Goal: Information Seeking & Learning: Learn about a topic

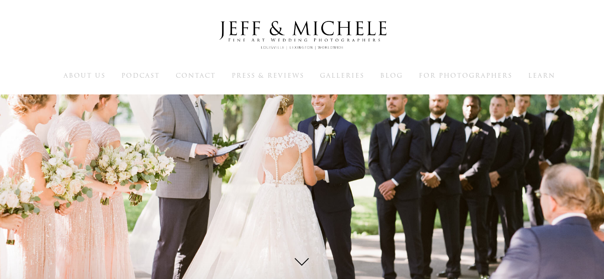
click at [353, 78] on span "Galleries" at bounding box center [342, 75] width 44 height 9
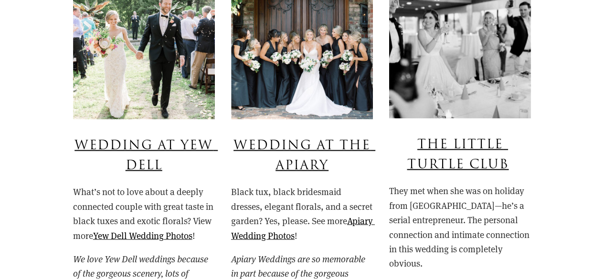
scroll to position [817, 0]
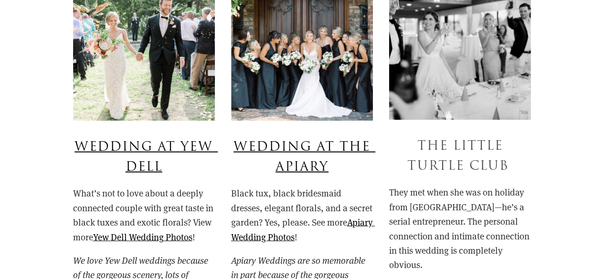
click at [468, 151] on link "The Little Turtle Club" at bounding box center [458, 156] width 102 height 38
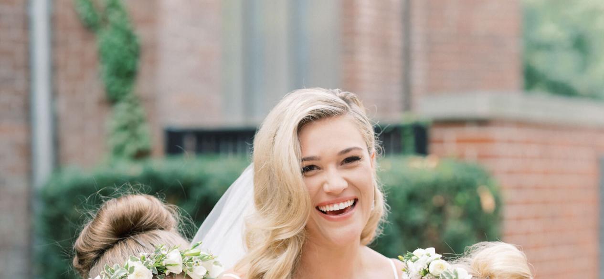
scroll to position [0, 0]
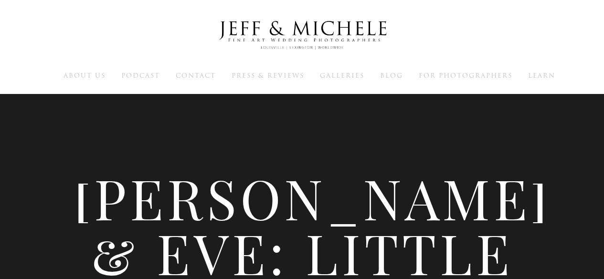
click at [531, 86] on div "About Us Podcast Contact Press & Reviews Galleries Blog Learn" at bounding box center [302, 47] width 604 height 94
click at [88, 79] on span "About Us" at bounding box center [85, 75] width 42 height 9
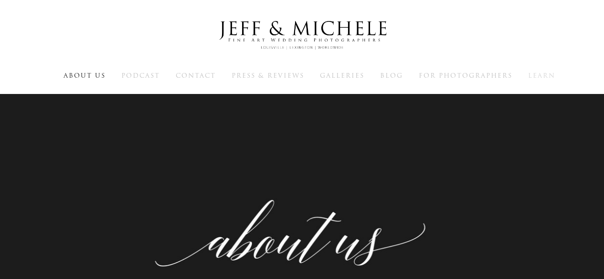
click at [546, 73] on span "Learn" at bounding box center [541, 75] width 27 height 9
click at [350, 75] on span "Galleries" at bounding box center [342, 75] width 44 height 9
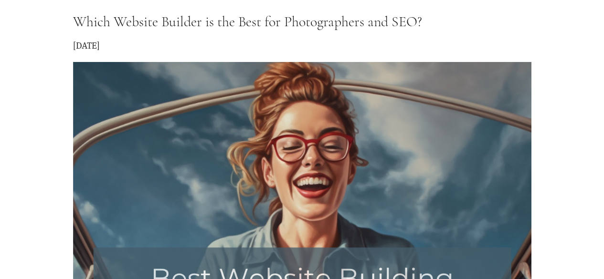
scroll to position [2849, 0]
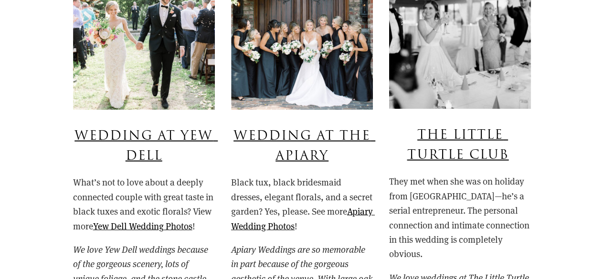
scroll to position [835, 0]
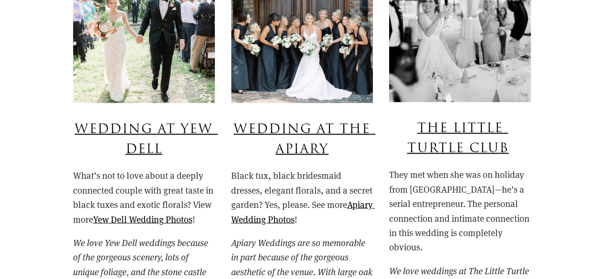
click at [309, 140] on link "Wedding At The Apiary" at bounding box center [305, 139] width 142 height 38
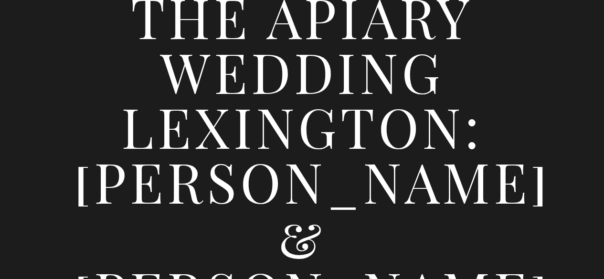
scroll to position [182, 0]
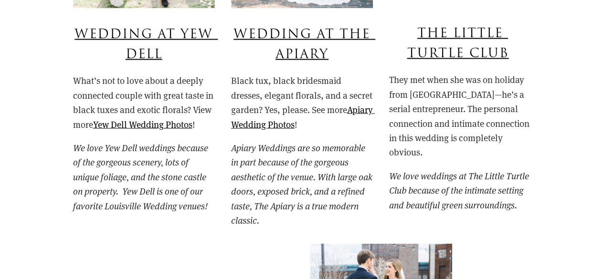
scroll to position [835, 0]
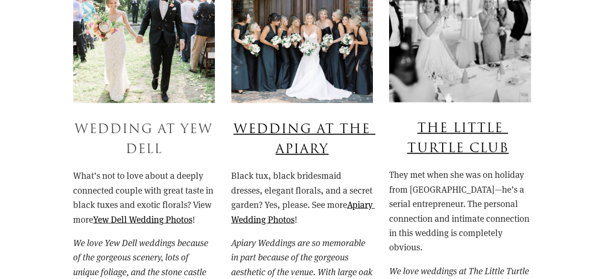
click at [156, 133] on link "Wedding at Yew Dell" at bounding box center [145, 139] width 143 height 38
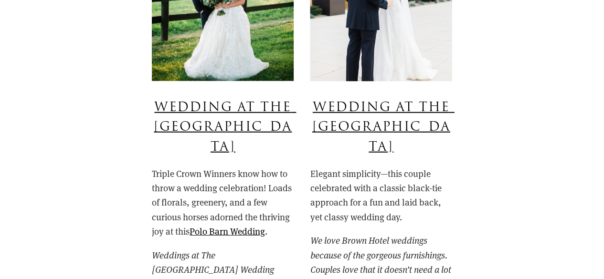
scroll to position [1241, 0]
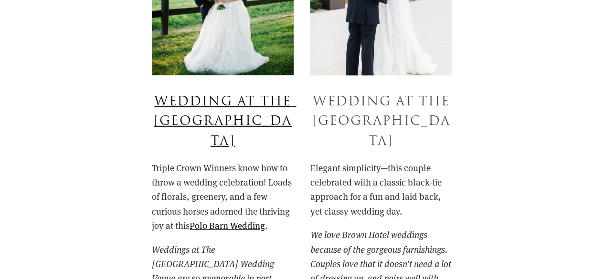
click at [394, 108] on link "Wedding at The Brown Hotel" at bounding box center [383, 122] width 142 height 58
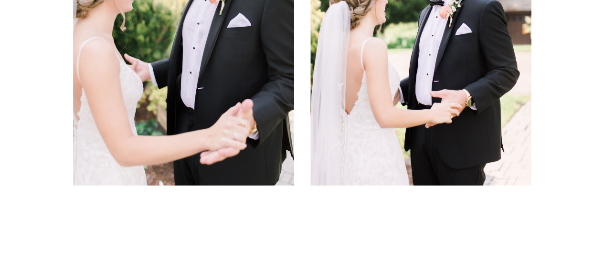
scroll to position [9236, 0]
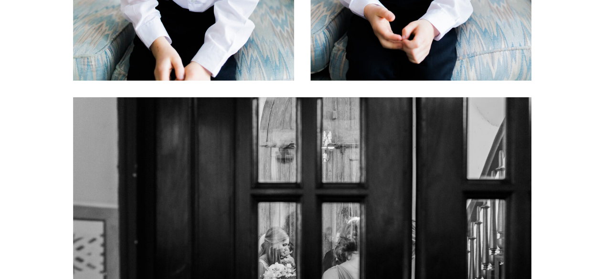
scroll to position [11708, 0]
